Goal: Information Seeking & Learning: Learn about a topic

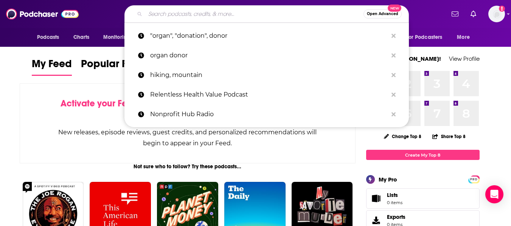
click at [238, 19] on input "Search podcasts, credits, & more..." at bounding box center [254, 14] width 218 height 12
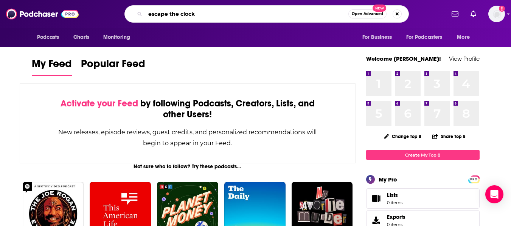
type input "escape the clock"
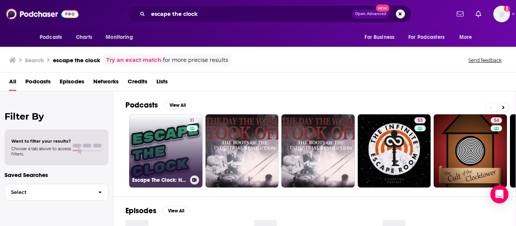
click at [162, 148] on link "31 Escape The Clock: How to Become Financially Free and Have the Option Not to …" at bounding box center [165, 151] width 73 height 73
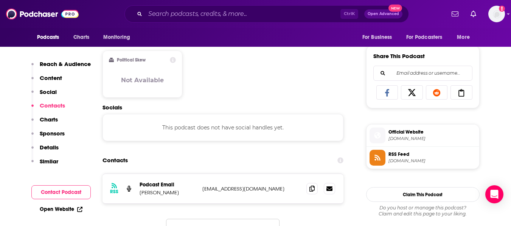
scroll to position [538, 0]
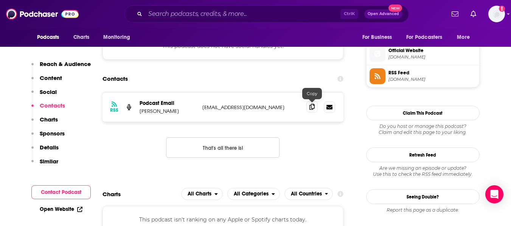
click at [311, 104] on icon at bounding box center [311, 107] width 5 height 6
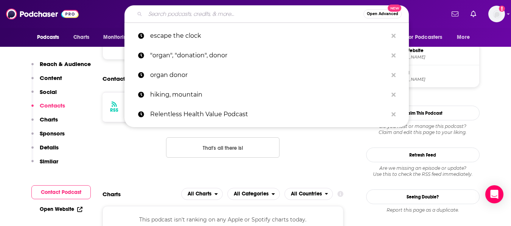
click at [251, 9] on input "Search podcasts, credits, & more..." at bounding box center [254, 14] width 218 height 12
paste input "[PERSON_NAME] MSP Marketing Edge"
type input "[PERSON_NAME] MSP Marketing Edge"
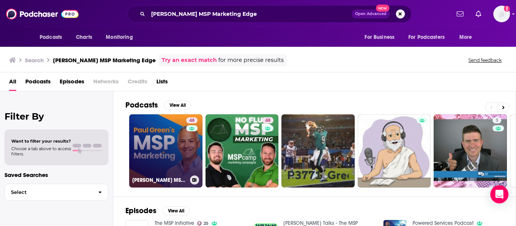
click at [153, 130] on link "48 [PERSON_NAME] MSP Marketing Podcast" at bounding box center [165, 151] width 73 height 73
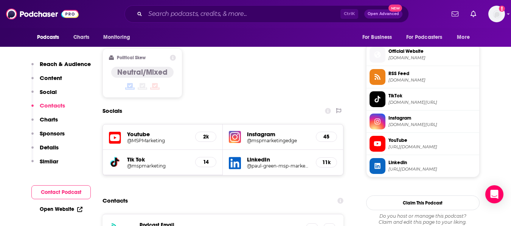
scroll to position [689, 0]
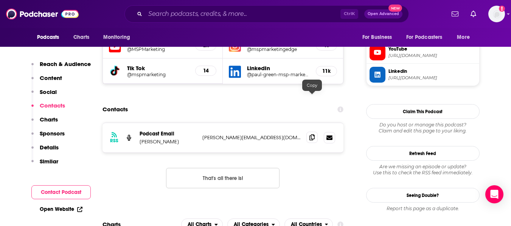
click at [311, 132] on span at bounding box center [311, 137] width 11 height 11
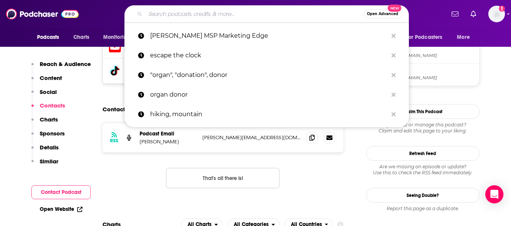
click at [253, 10] on input "Search podcasts, credits, & more..." at bounding box center [254, 14] width 218 height 12
